Goal: Navigation & Orientation: Find specific page/section

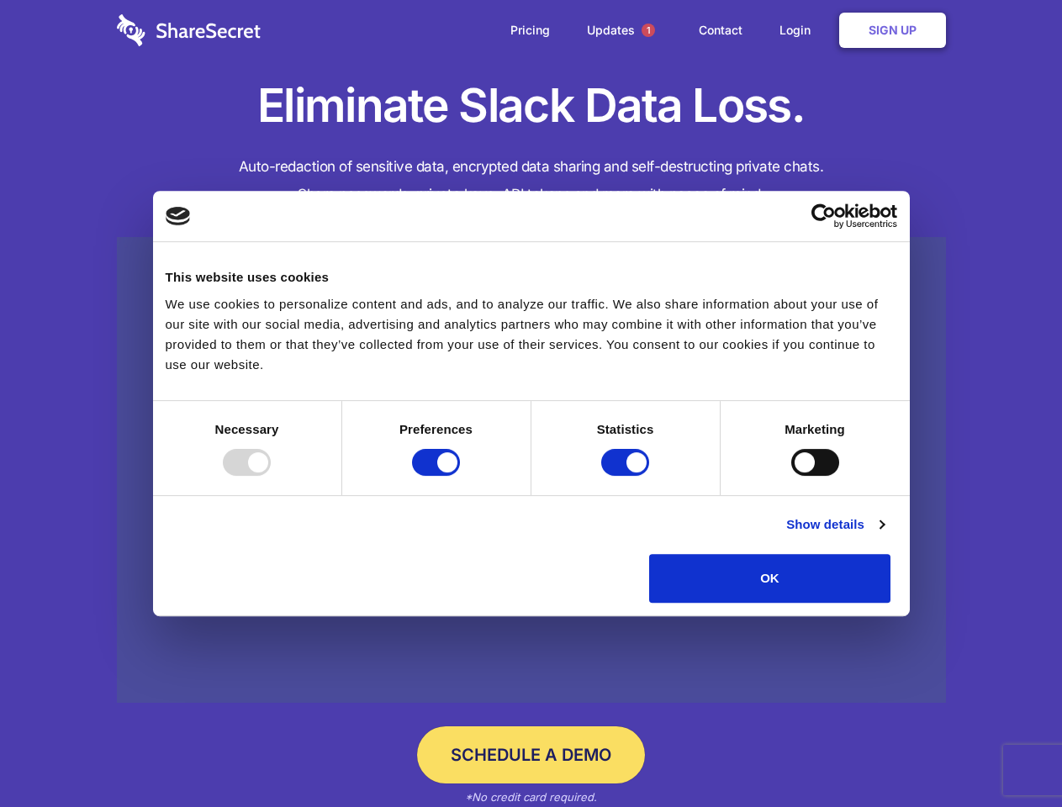
click at [271, 476] on div at bounding box center [247, 462] width 48 height 27
click at [460, 476] on input "Preferences" at bounding box center [436, 462] width 48 height 27
checkbox input "false"
click at [627, 476] on input "Statistics" at bounding box center [625, 462] width 48 height 27
checkbox input "false"
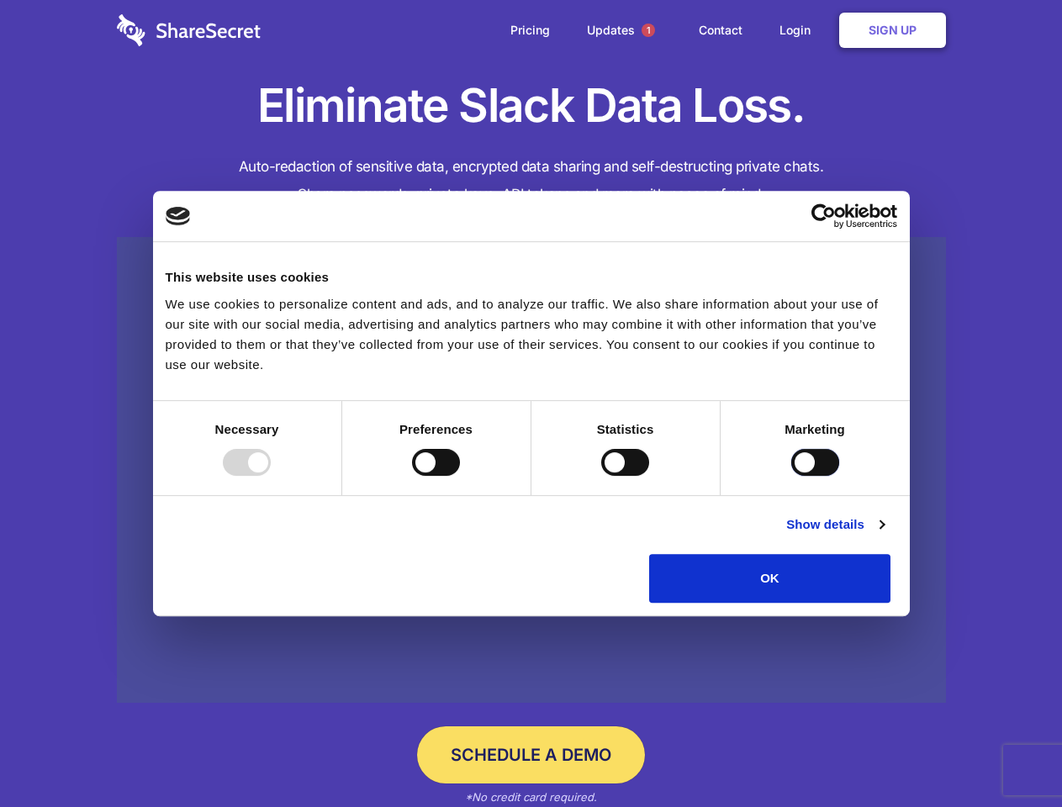
click at [791, 476] on input "Marketing" at bounding box center [815, 462] width 48 height 27
checkbox input "true"
click at [884, 535] on link "Show details" at bounding box center [835, 525] width 98 height 20
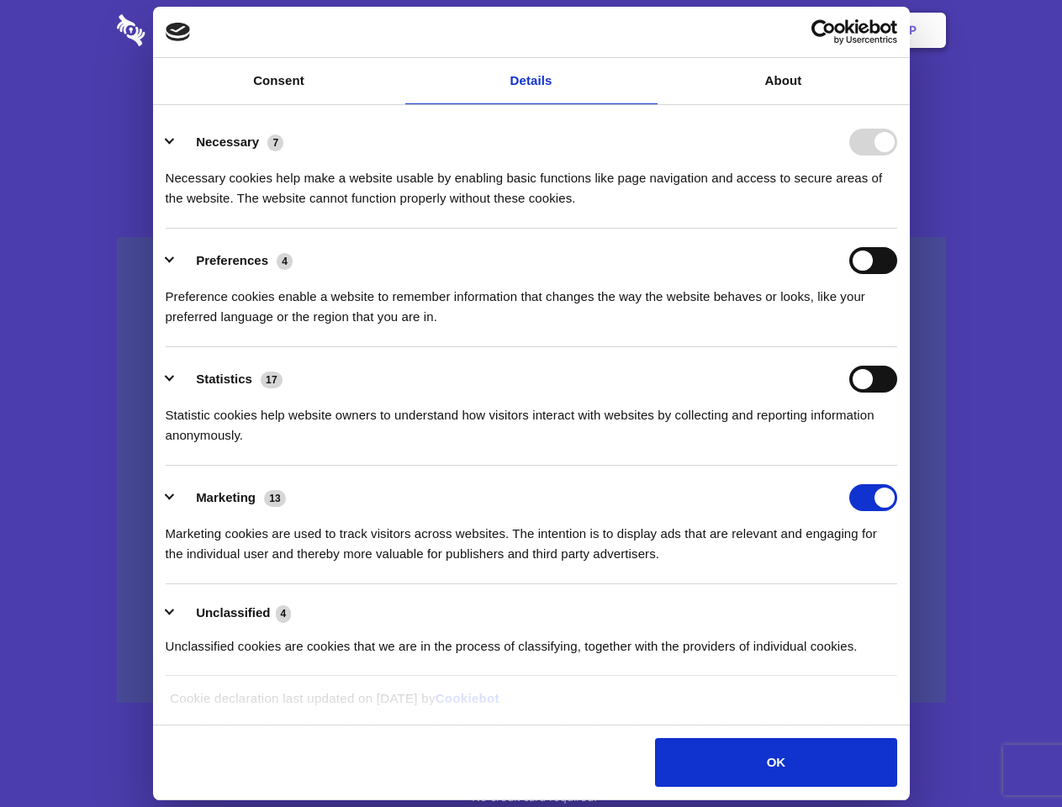
click at [897, 229] on li "Necessary 7 Necessary cookies help make a website usable by enabling basic func…" at bounding box center [532, 169] width 732 height 119
click at [648, 30] on span "1" at bounding box center [648, 30] width 13 height 13
